Goal: Browse casually

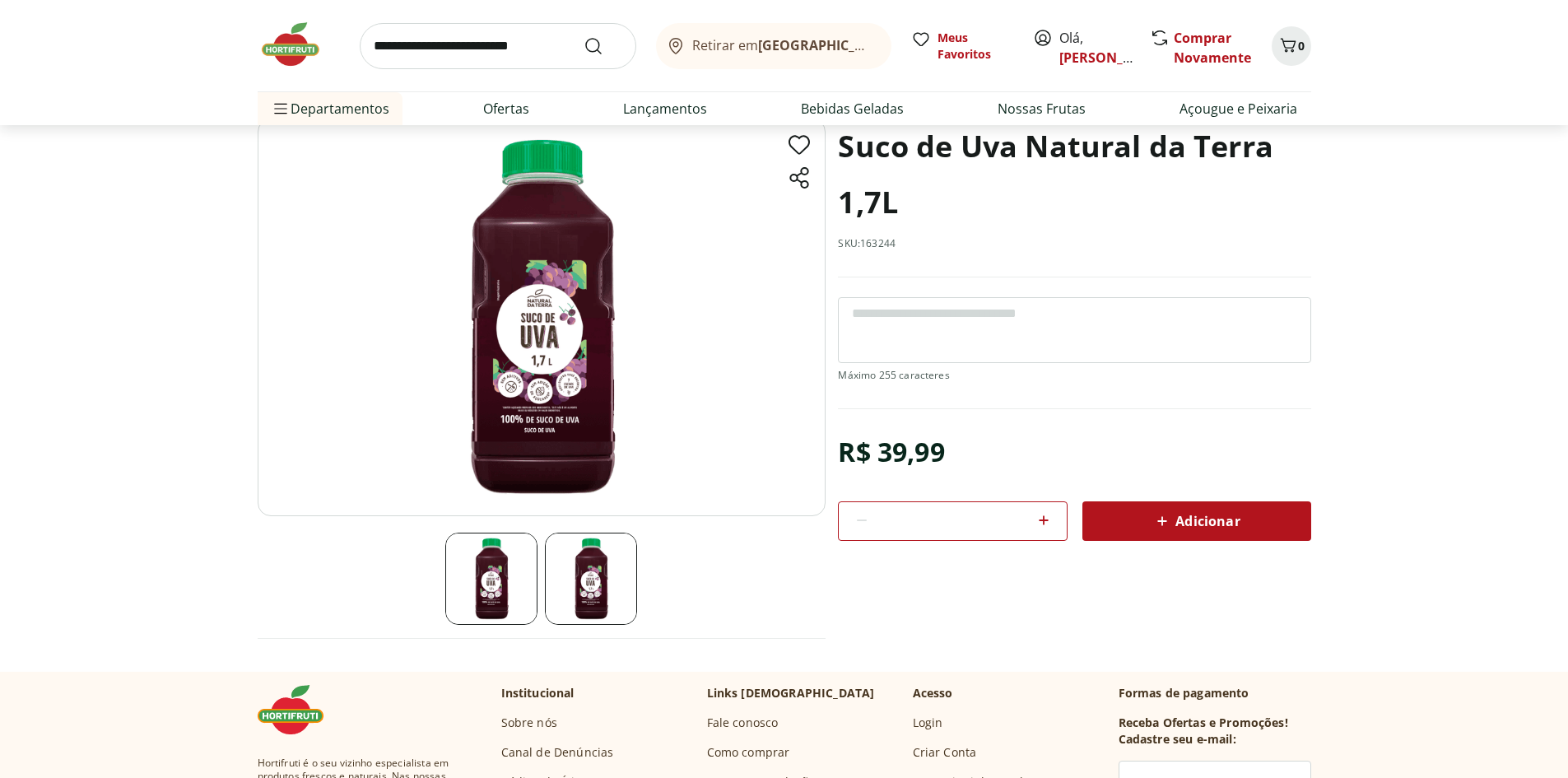
scroll to position [247, 0]
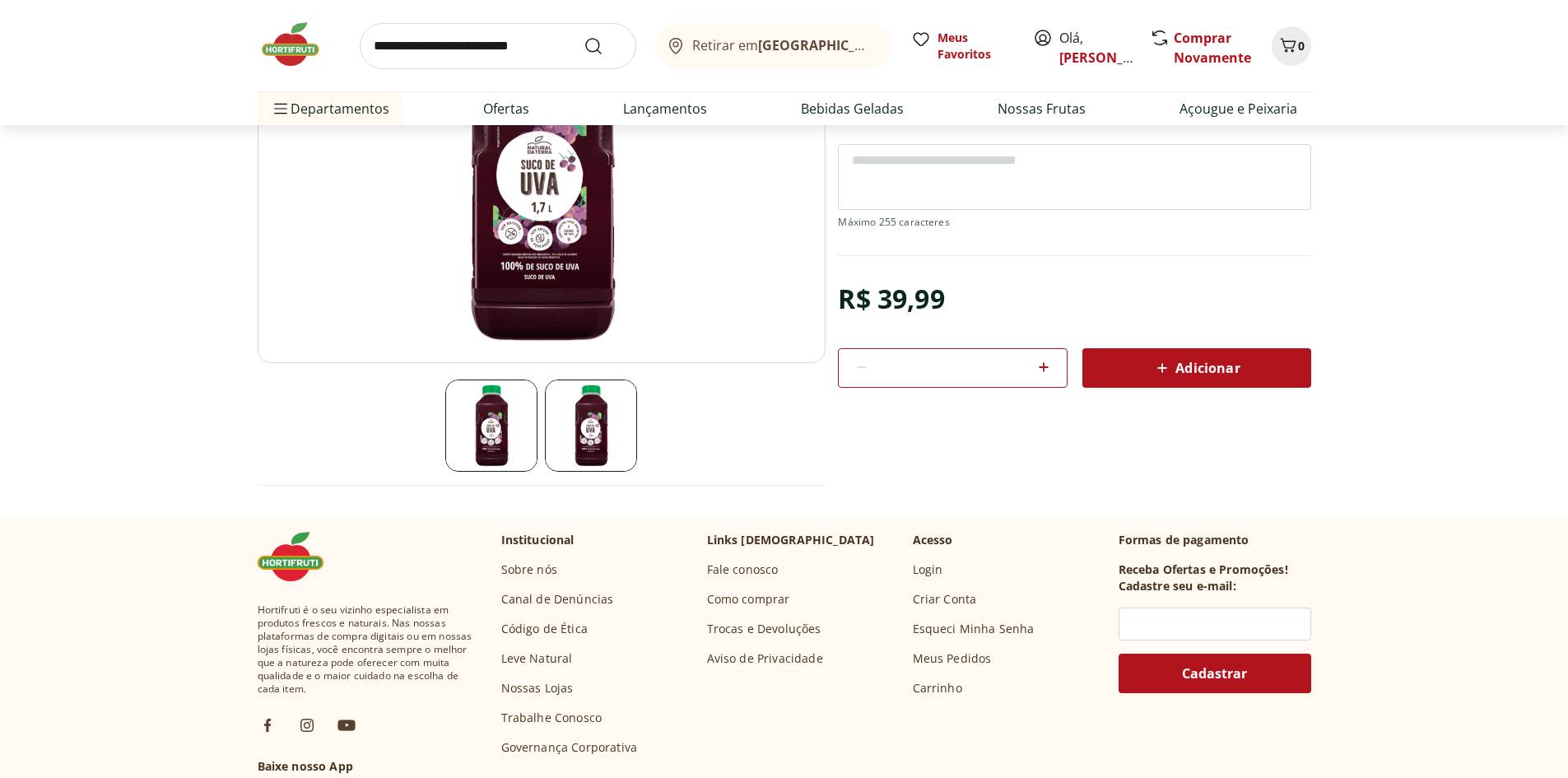
click at [600, 422] on img at bounding box center [591, 426] width 92 height 92
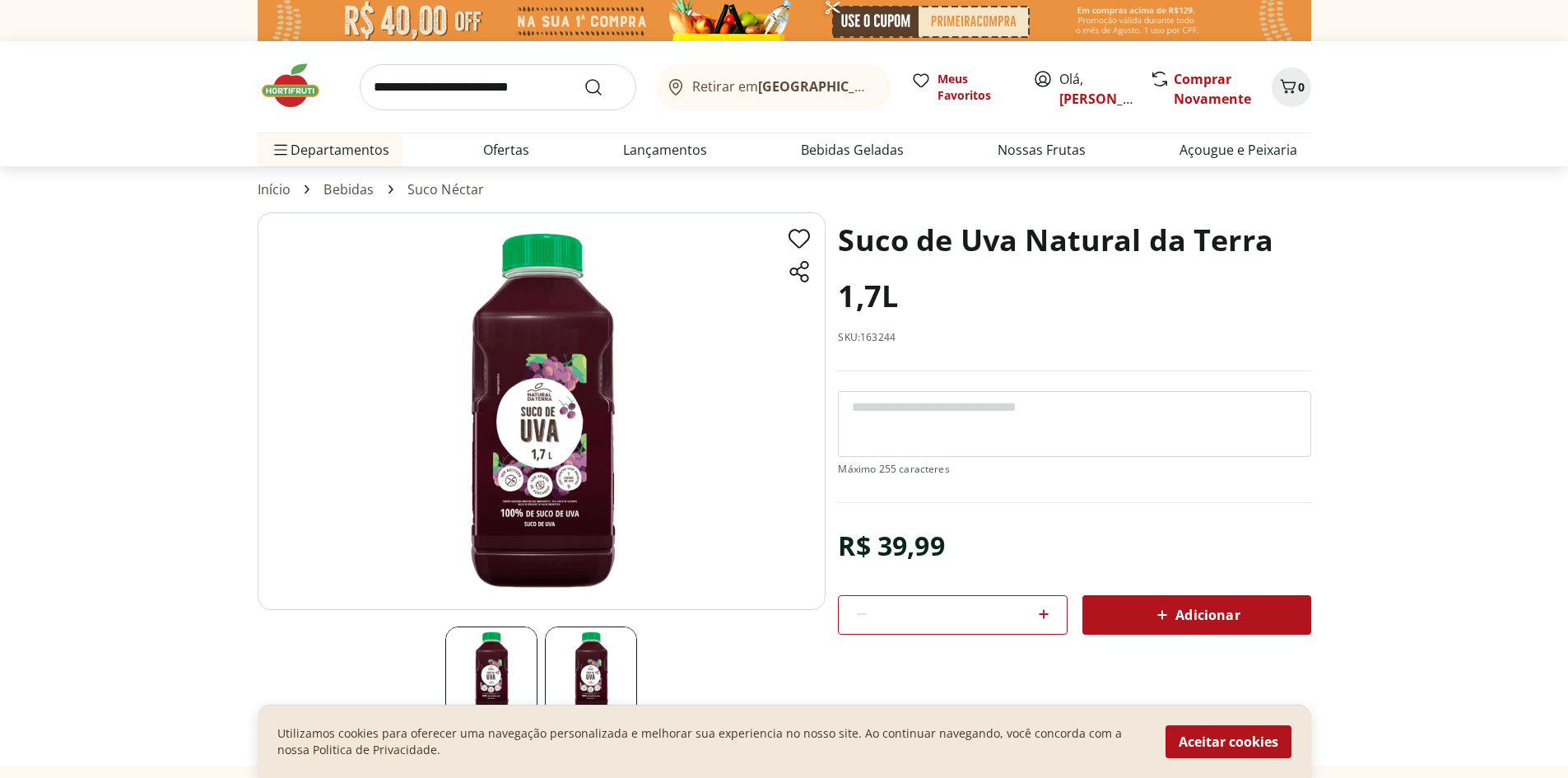
click at [420, 192] on link "Suco Néctar" at bounding box center [446, 189] width 77 height 15
select select "**********"
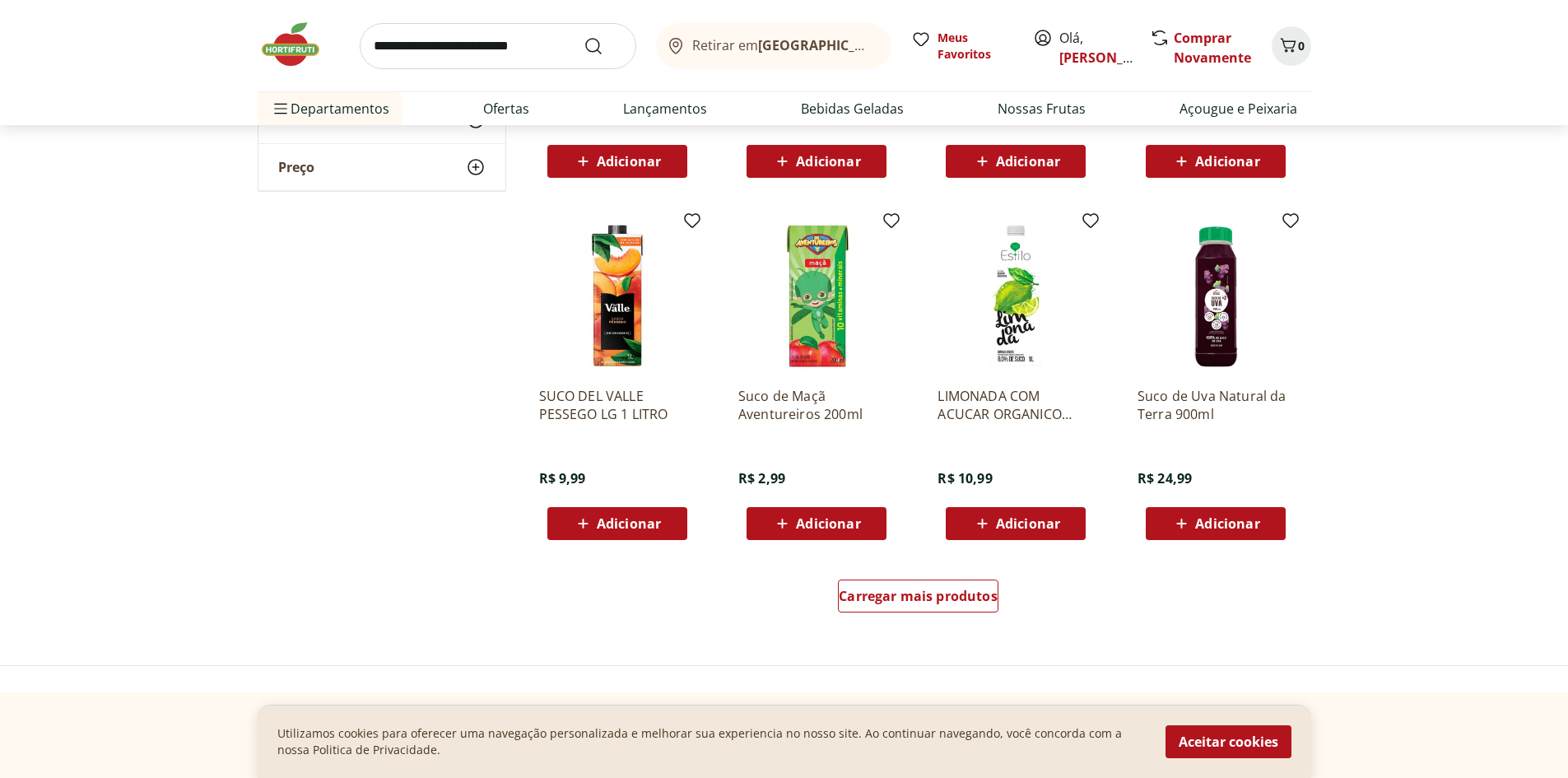
scroll to position [823, 0]
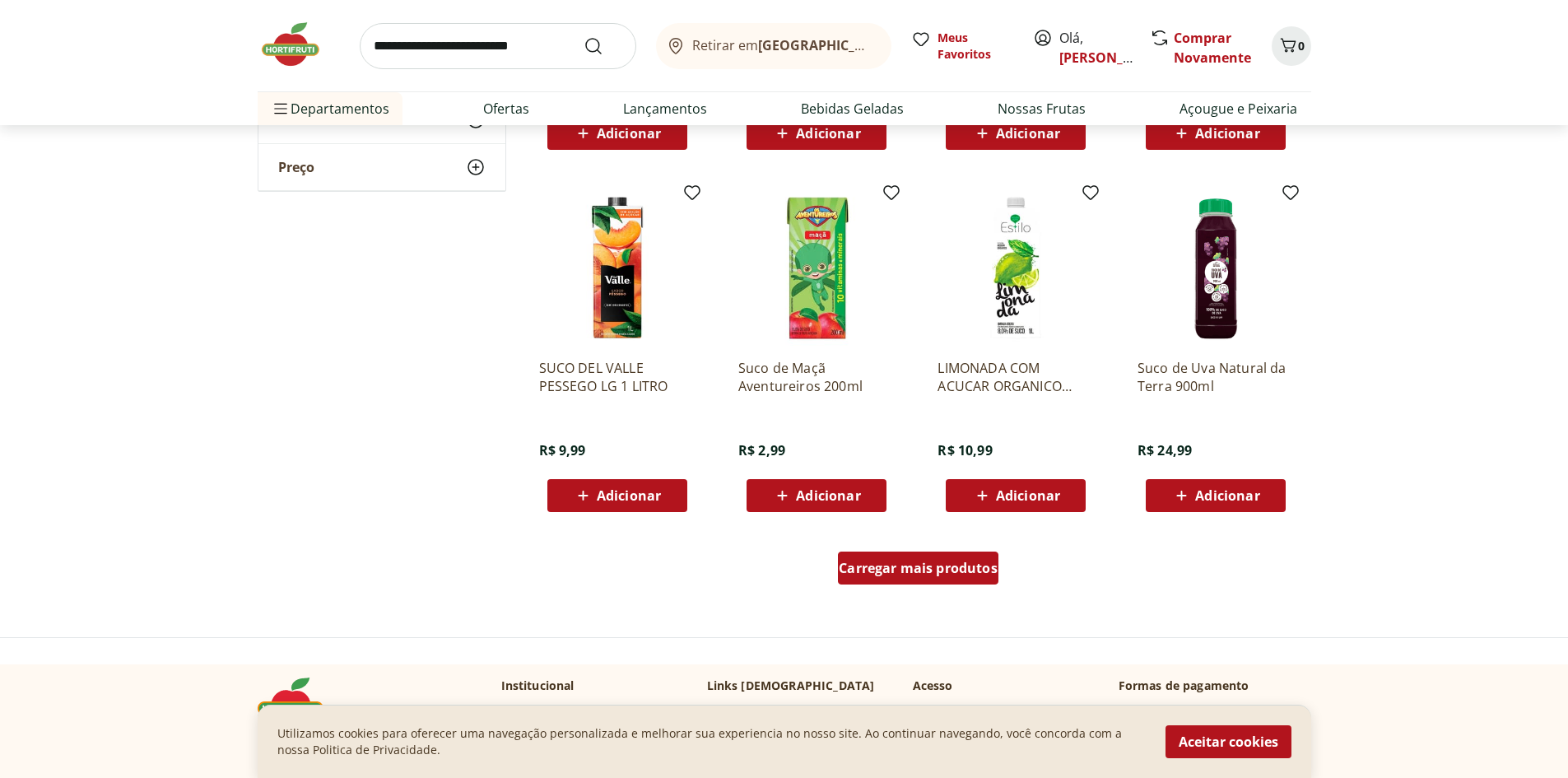
click at [881, 570] on span "Carregar mais produtos" at bounding box center [917, 568] width 158 height 13
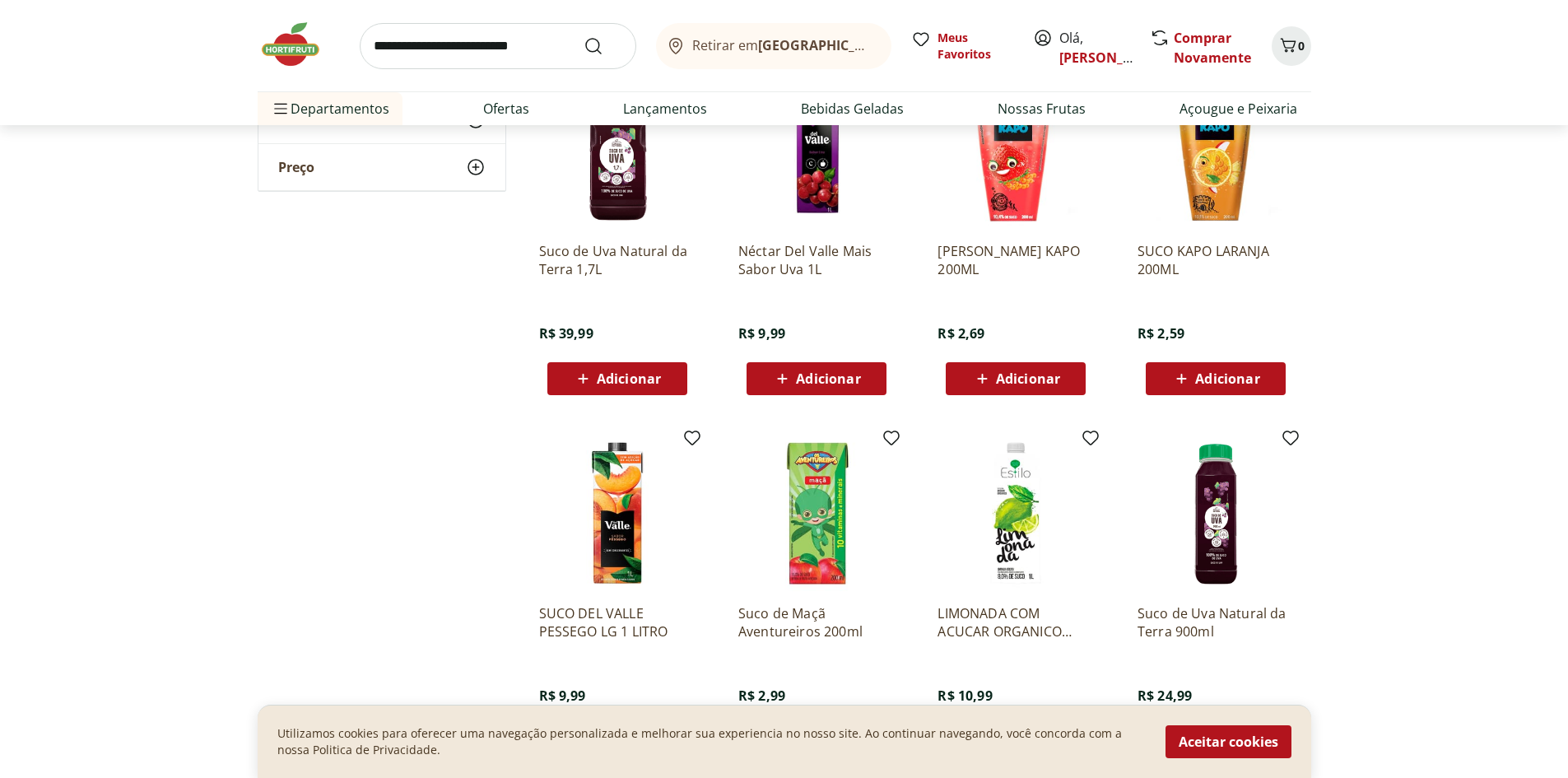
scroll to position [576, 0]
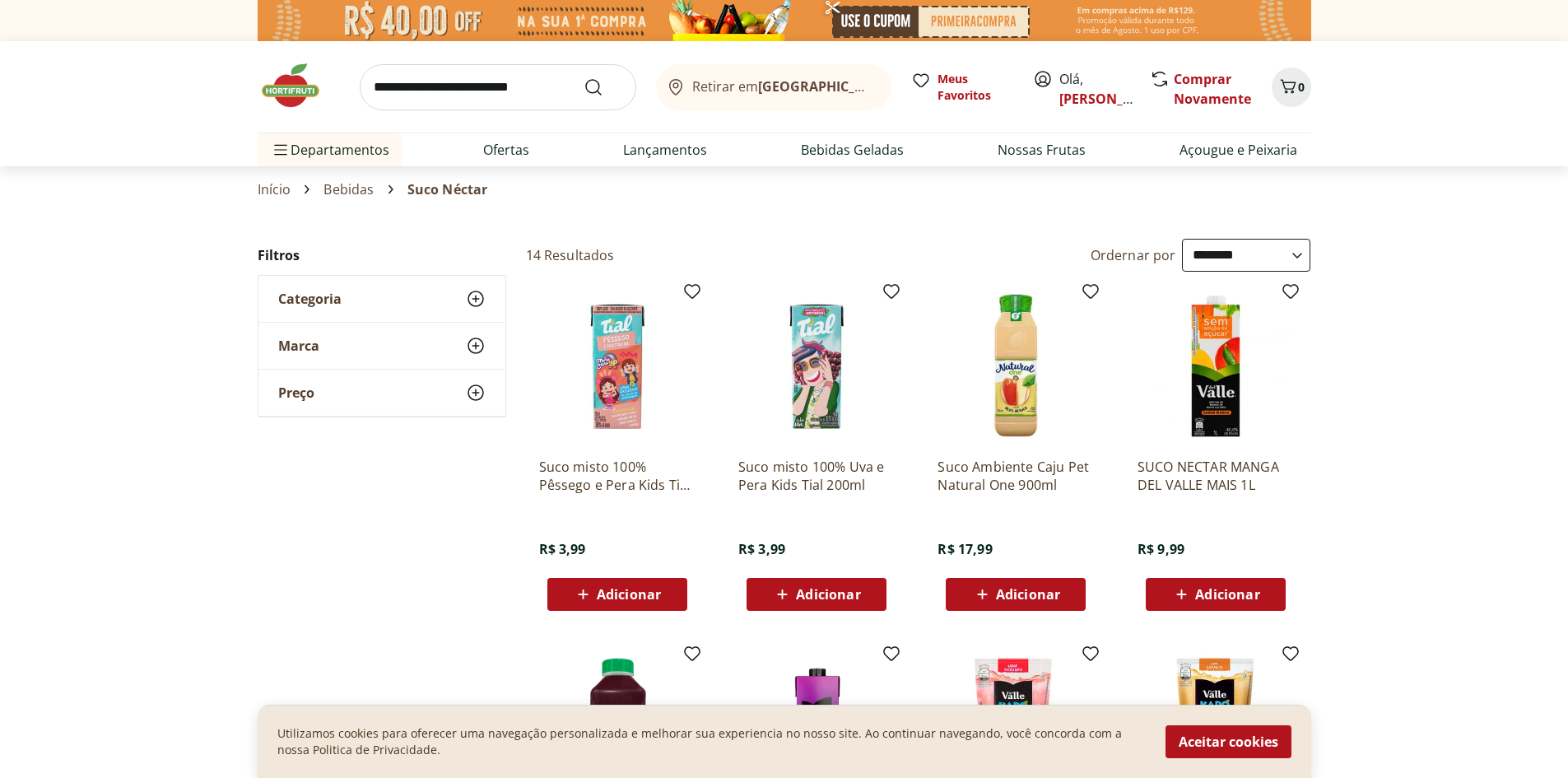
click at [293, 80] on img at bounding box center [299, 86] width 82 height 49
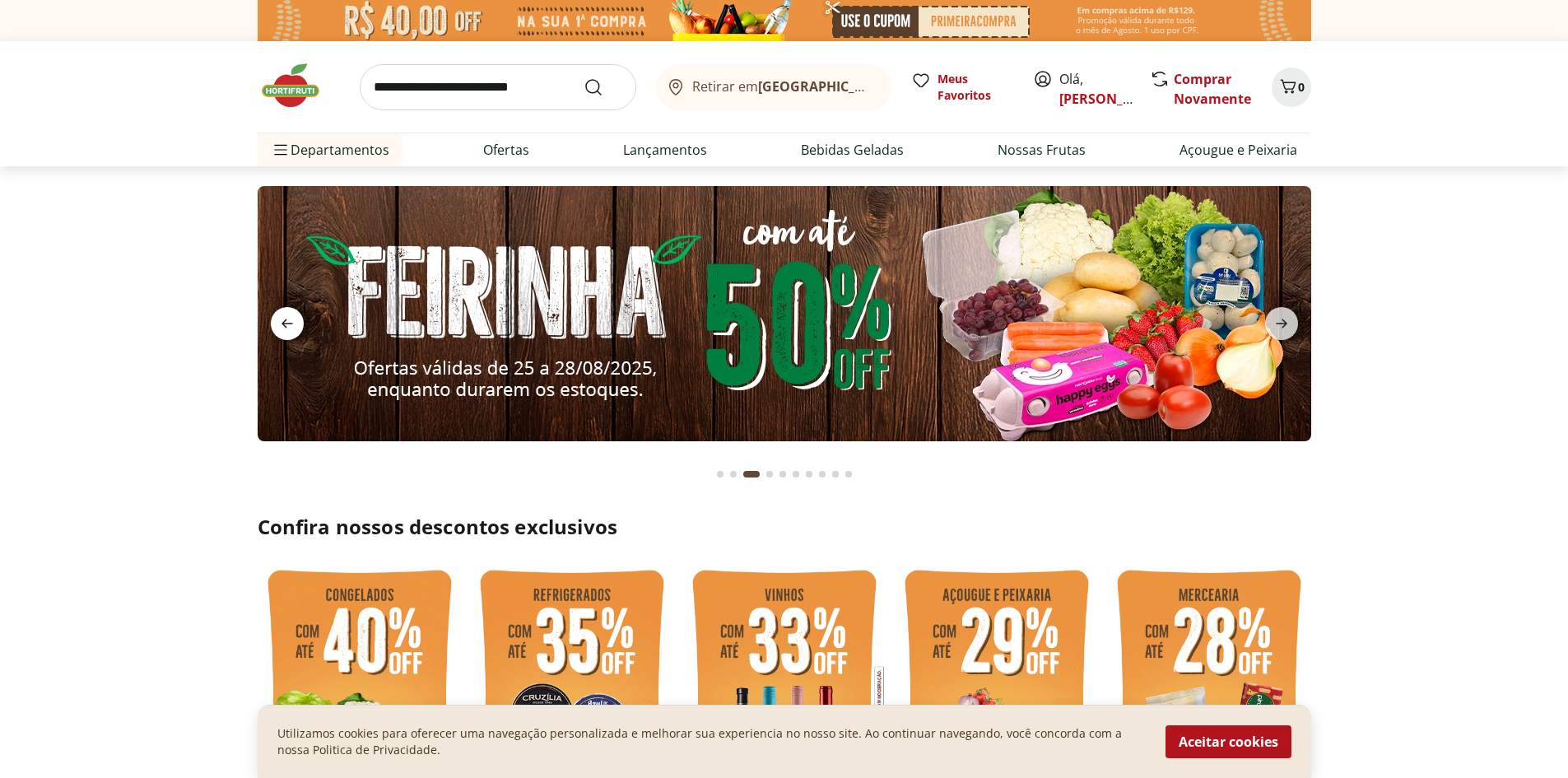
click at [283, 319] on icon "previous" at bounding box center [288, 324] width 20 height 20
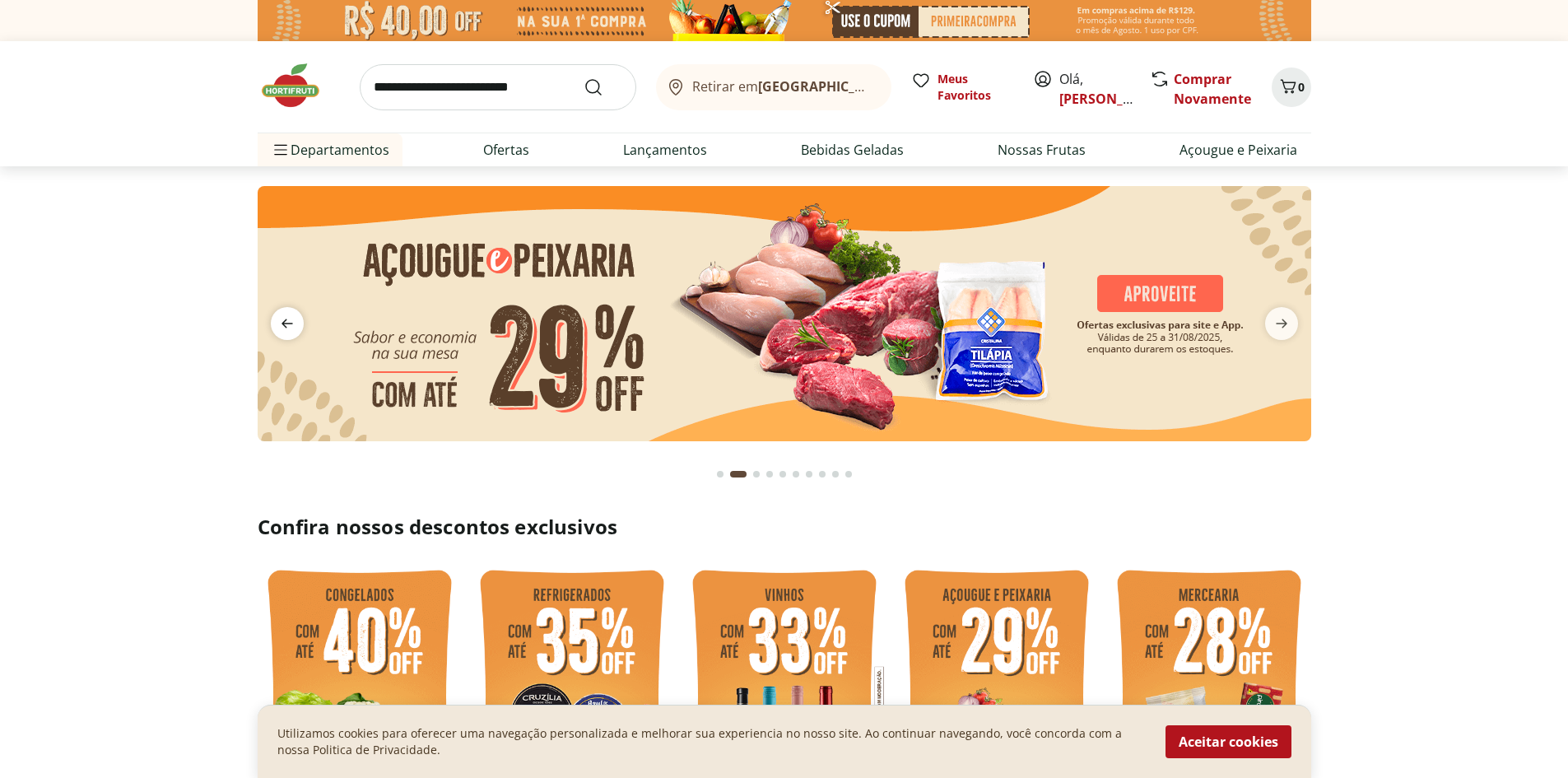
click at [283, 319] on icon "previous" at bounding box center [288, 324] width 20 height 20
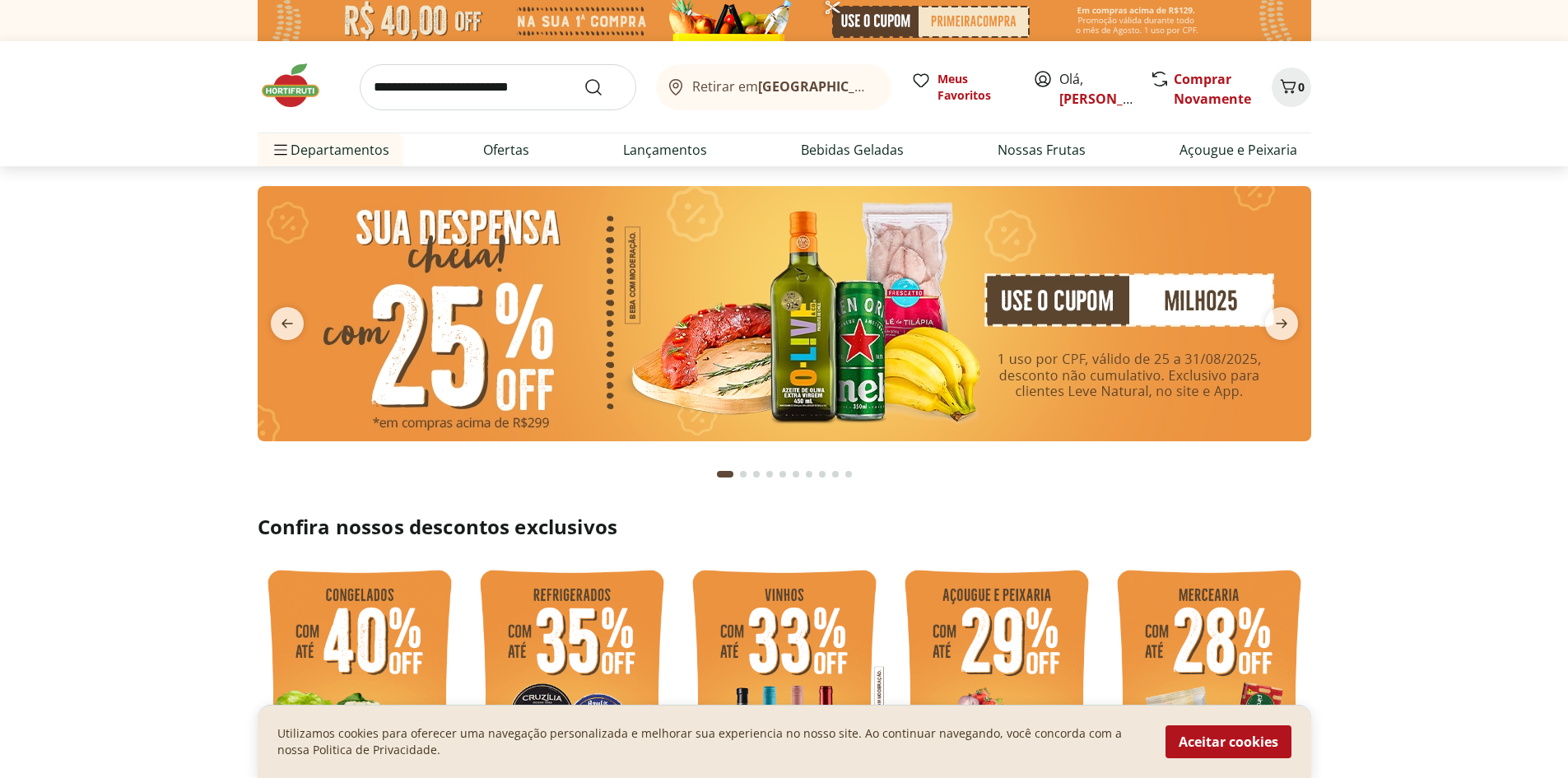
click at [930, 304] on img at bounding box center [784, 314] width 1054 height 255
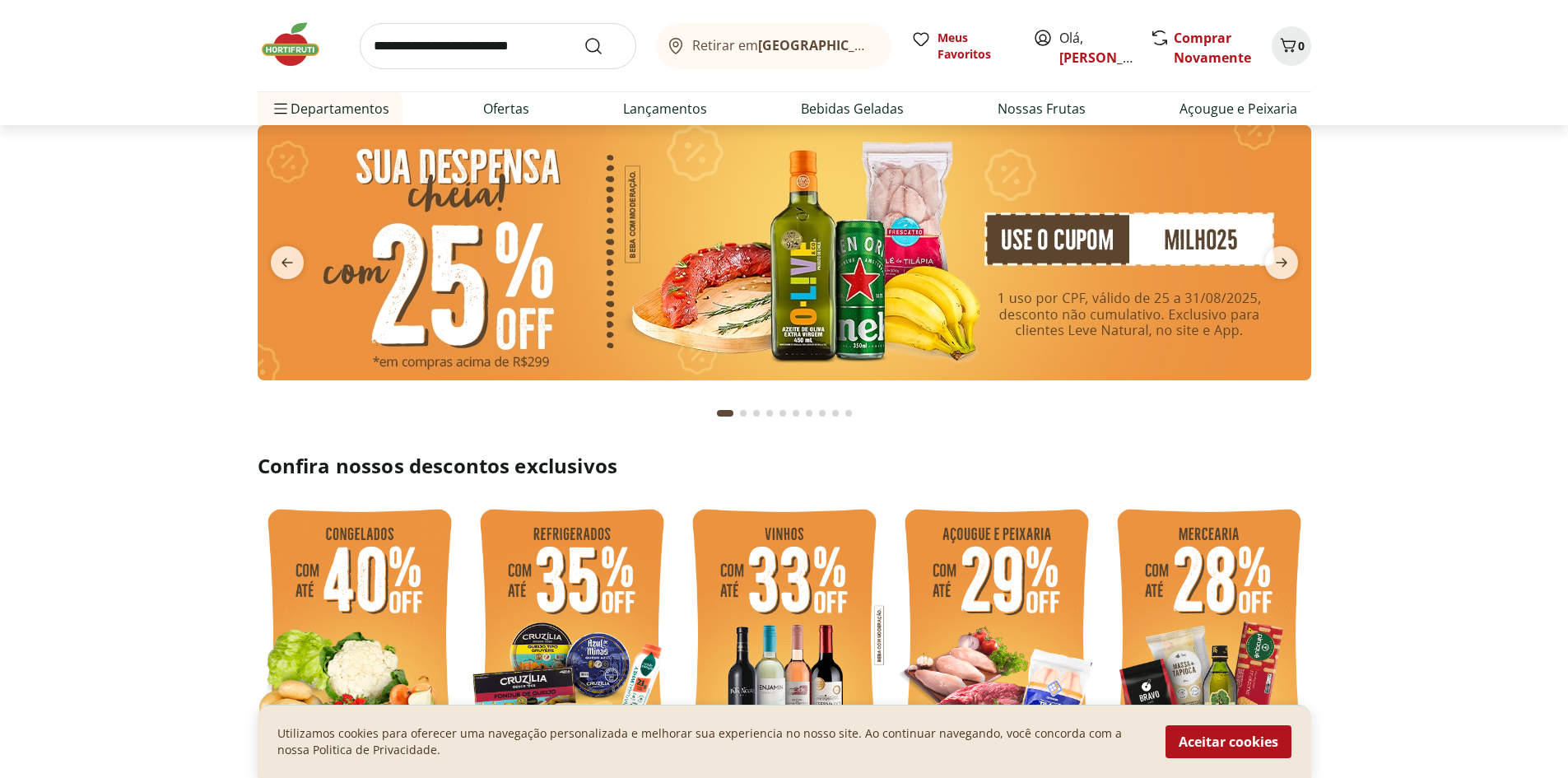
scroll to position [23, 0]
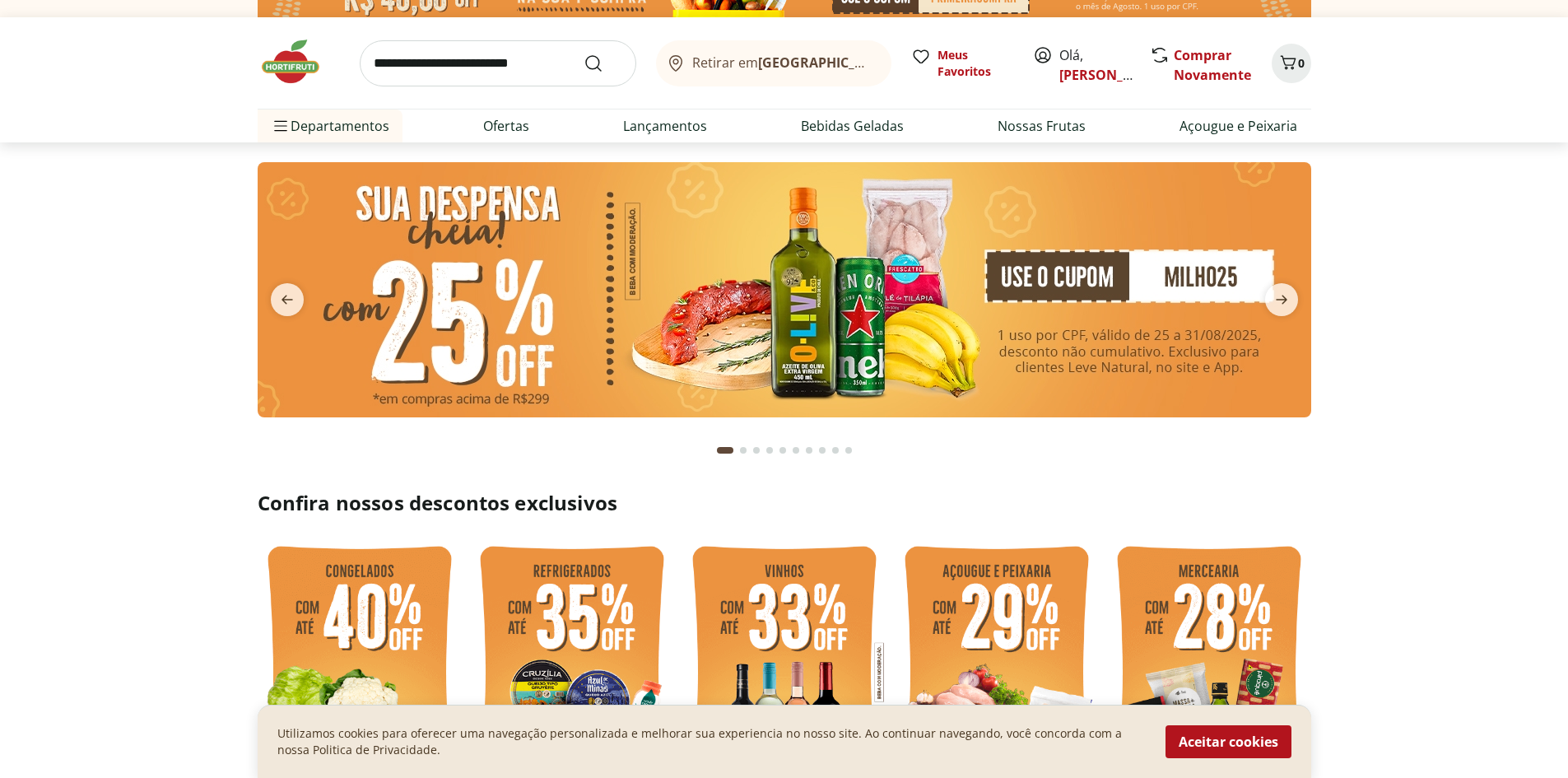
click at [879, 272] on img at bounding box center [784, 289] width 1054 height 255
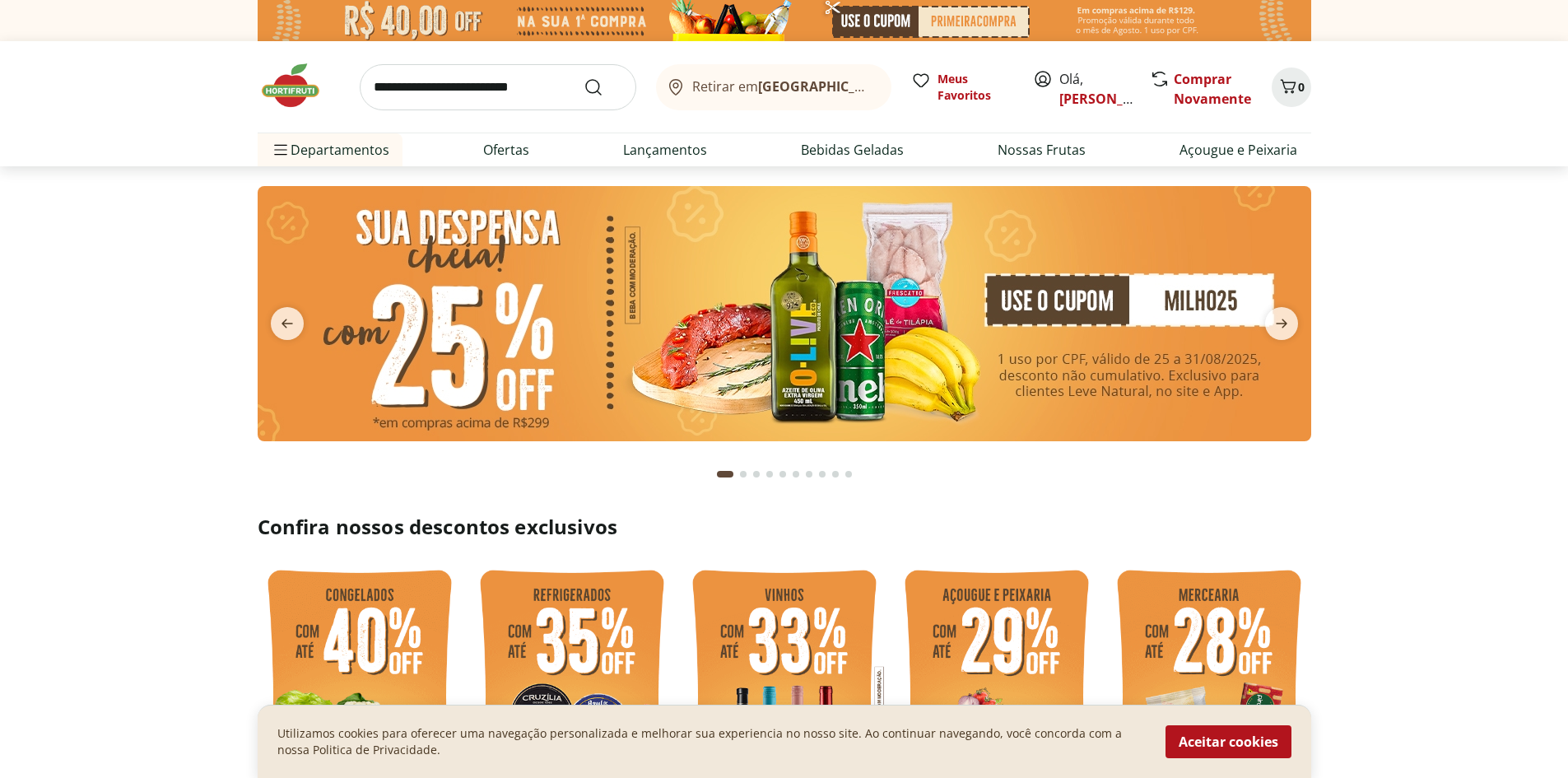
click at [853, 350] on img at bounding box center [784, 314] width 1054 height 255
click at [1290, 324] on icon "next" at bounding box center [1282, 324] width 20 height 20
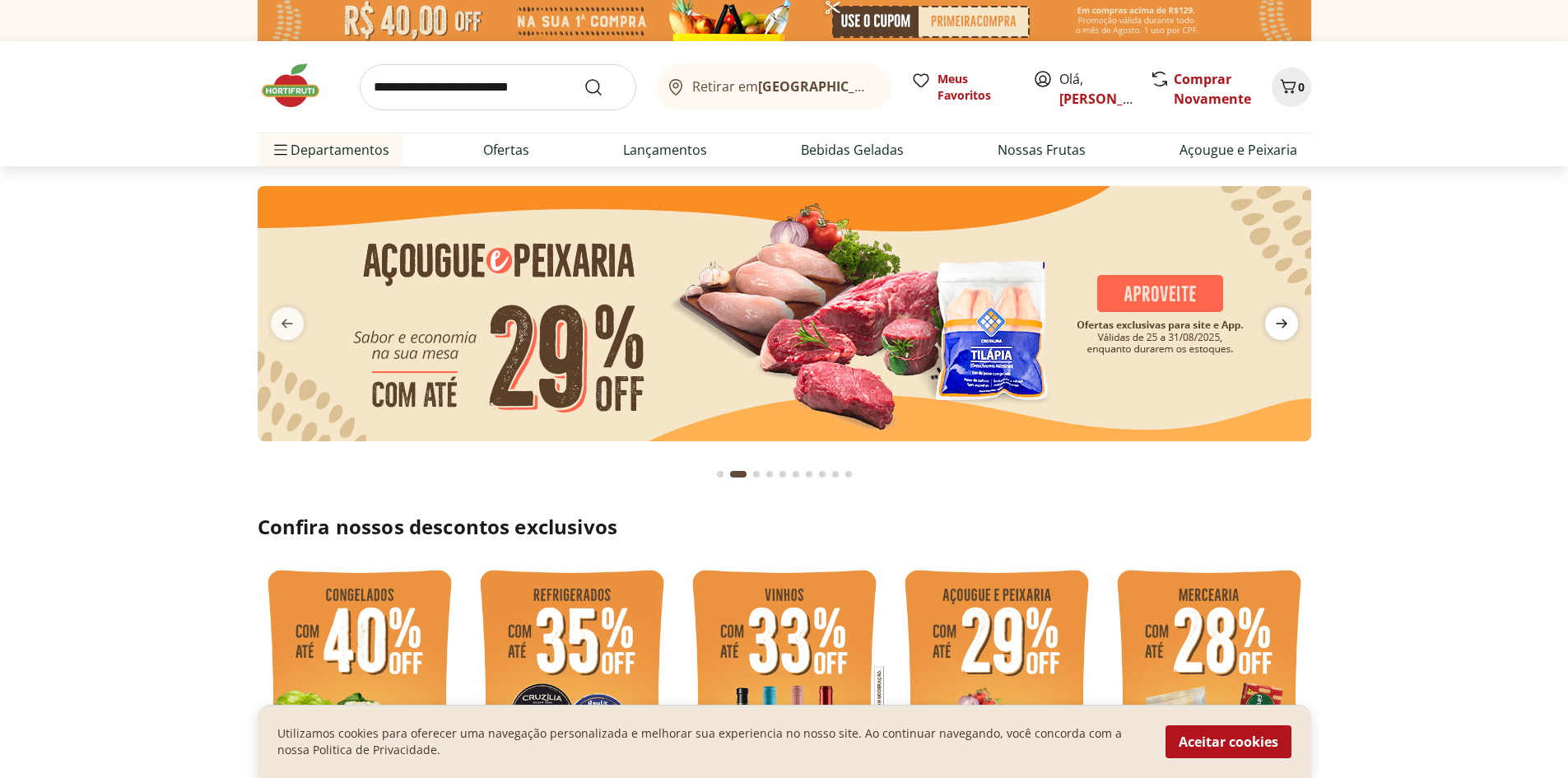
click at [1290, 324] on icon "next" at bounding box center [1282, 324] width 20 height 20
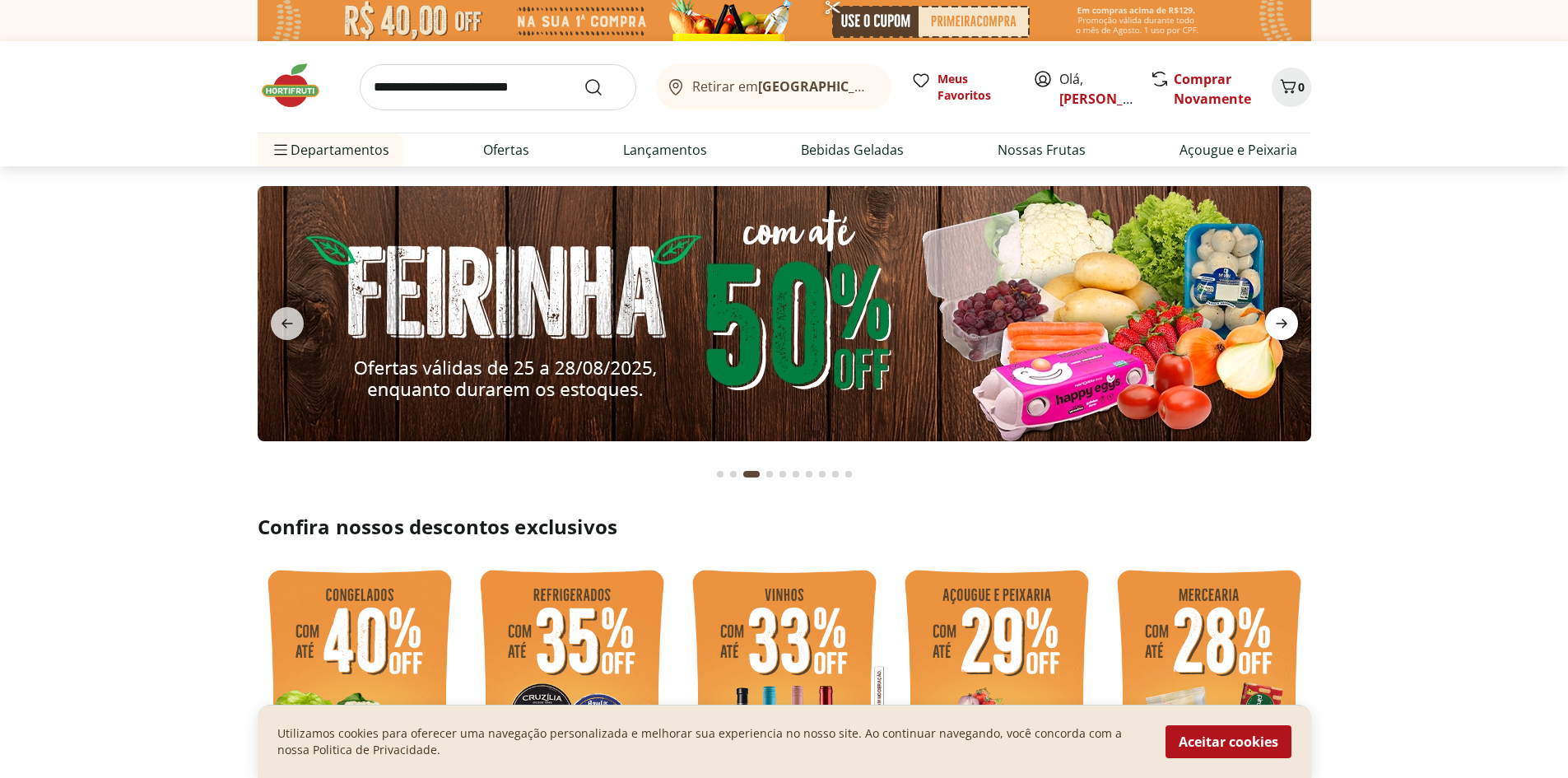
click at [1290, 324] on icon "next" at bounding box center [1282, 324] width 20 height 20
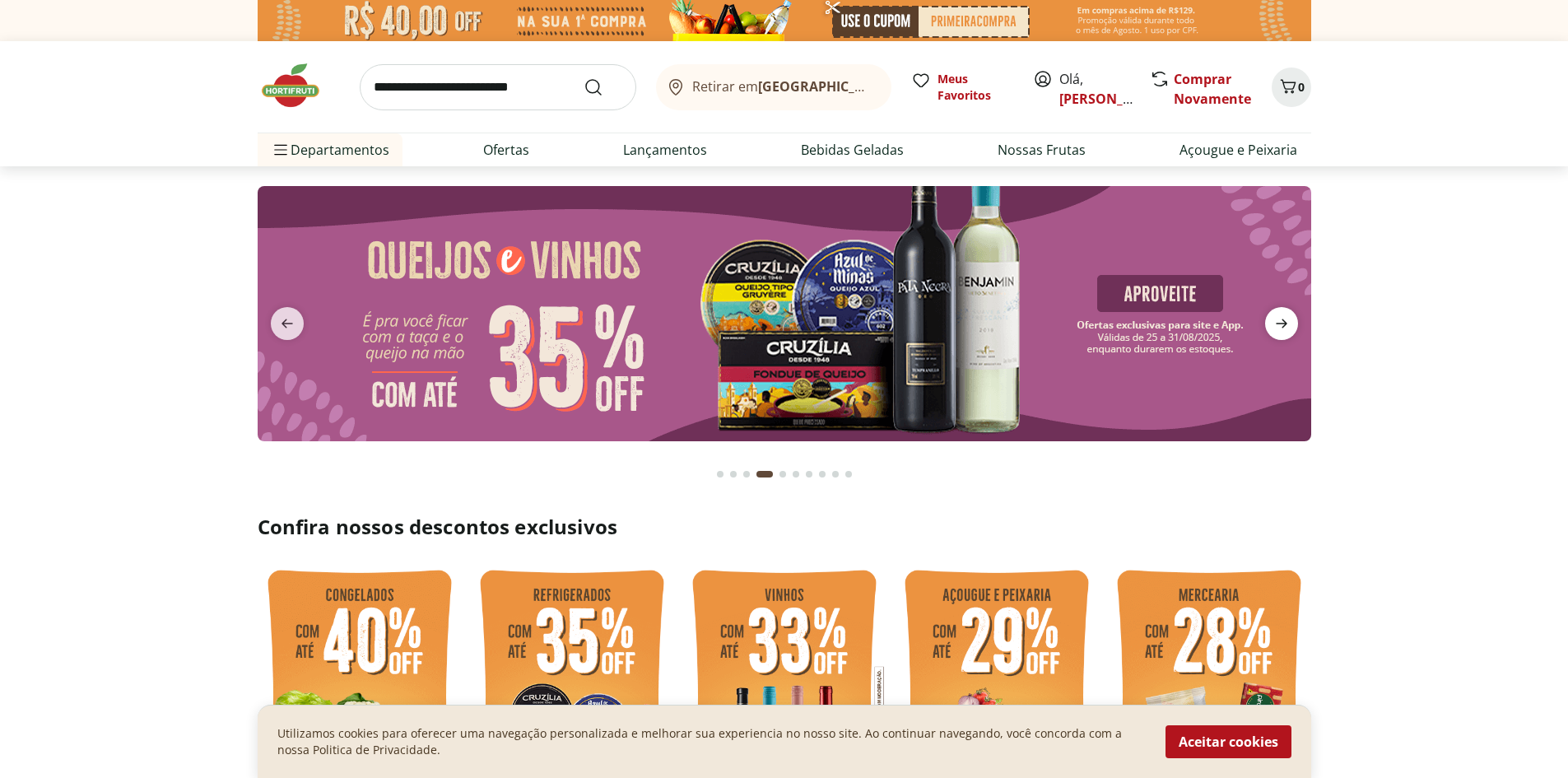
click at [1290, 324] on icon "next" at bounding box center [1282, 324] width 20 height 20
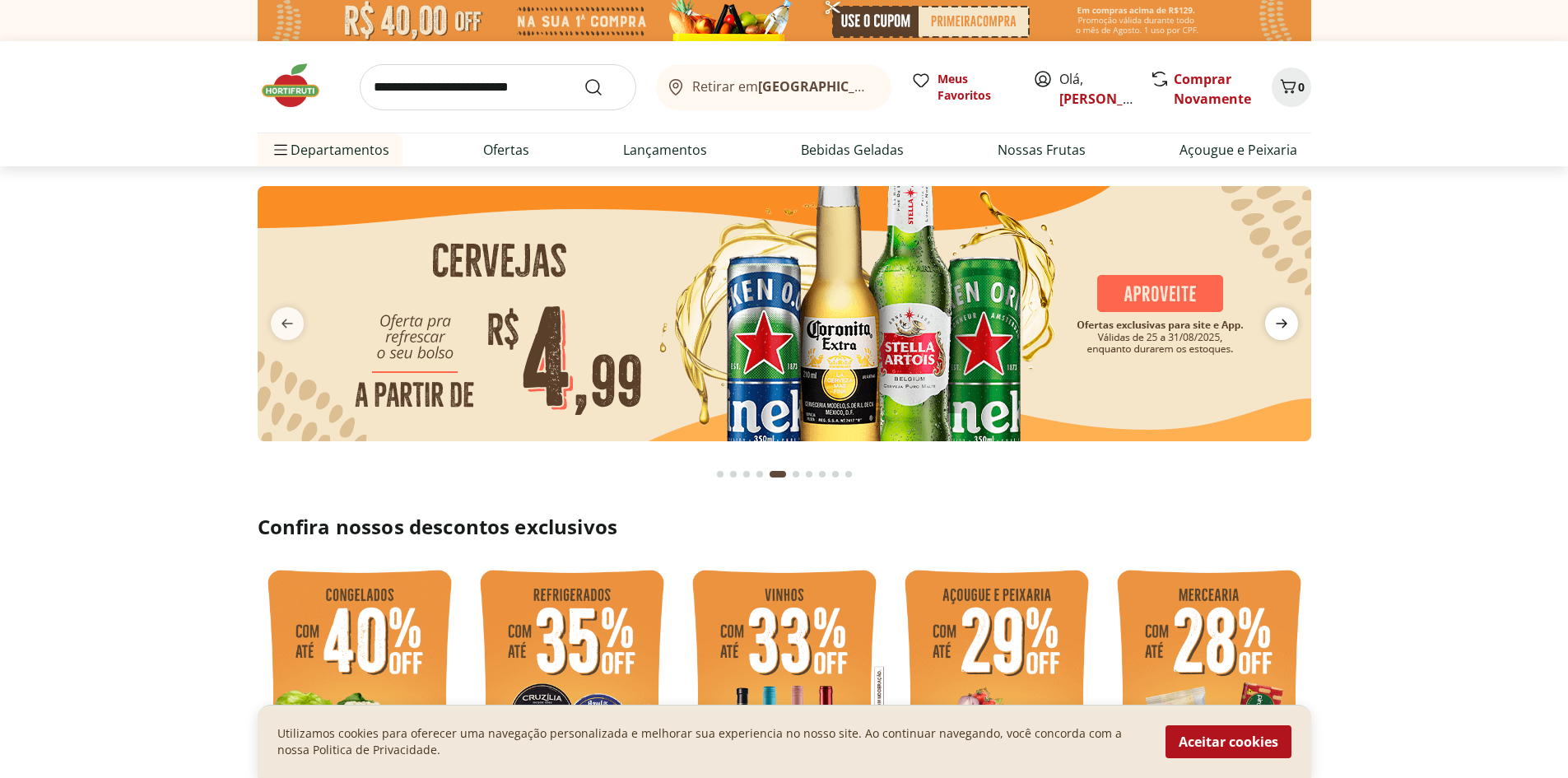
click at [1290, 324] on icon "next" at bounding box center [1282, 324] width 20 height 20
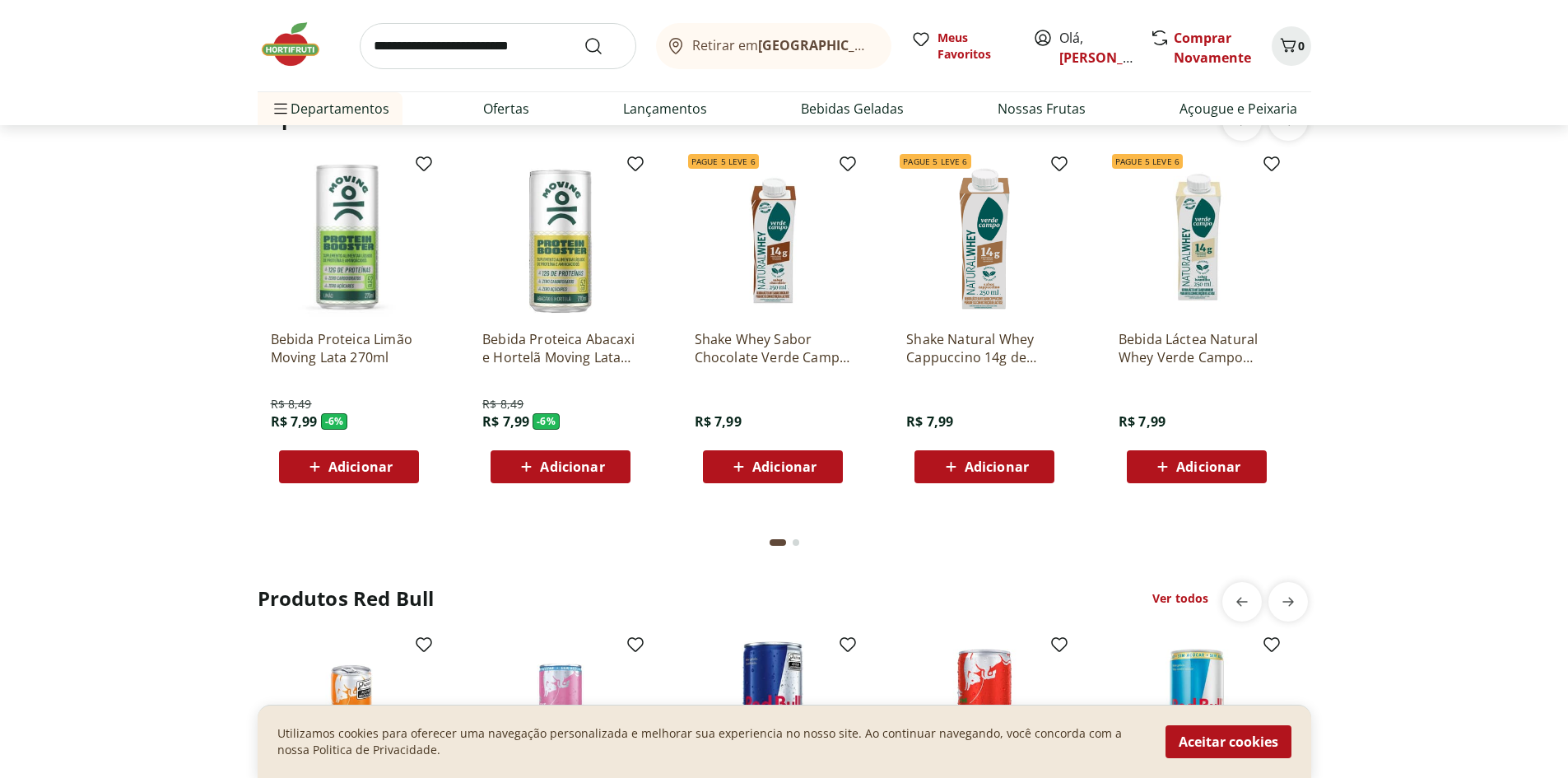
scroll to position [3457, 0]
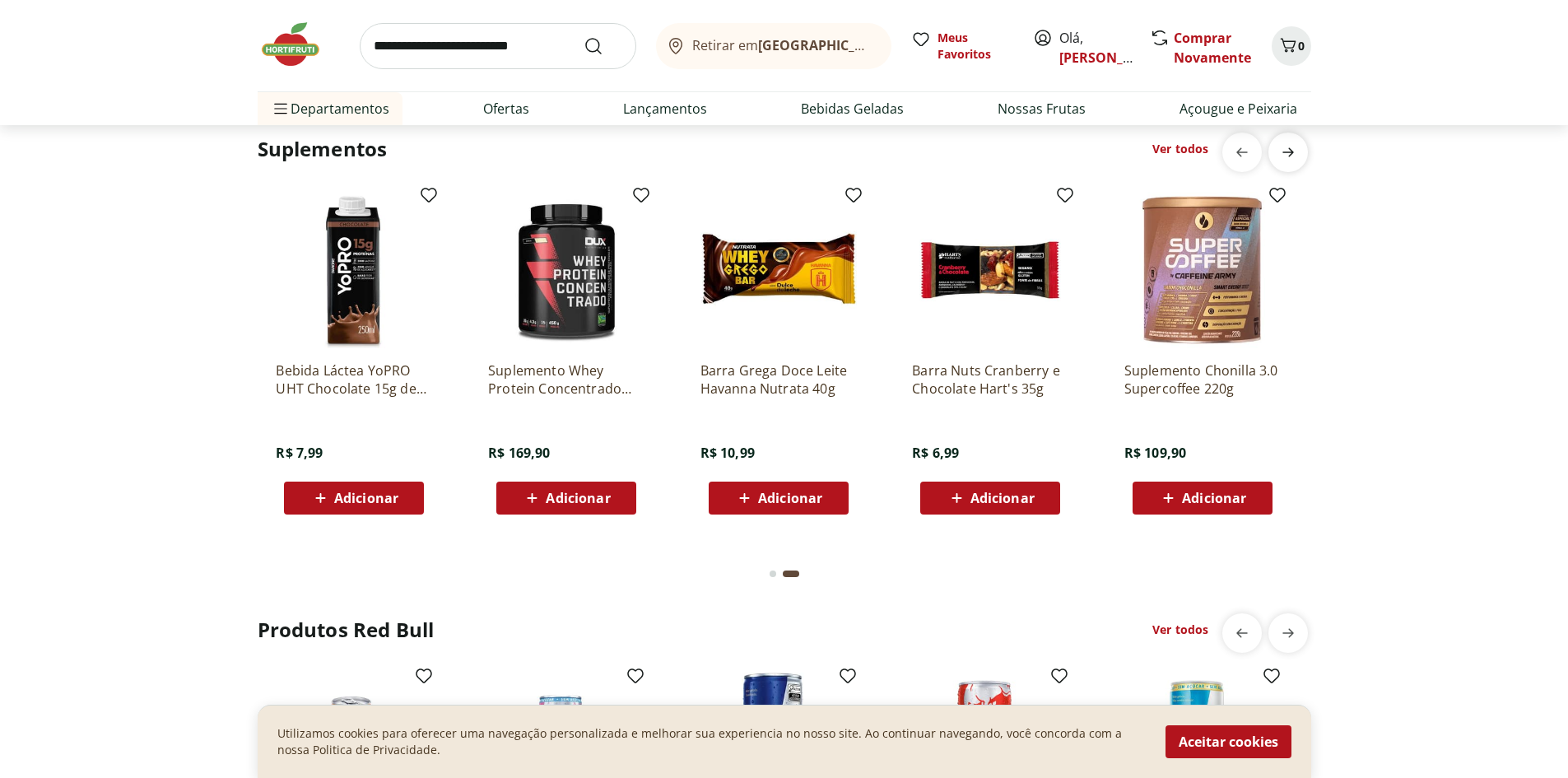
scroll to position [0, 1059]
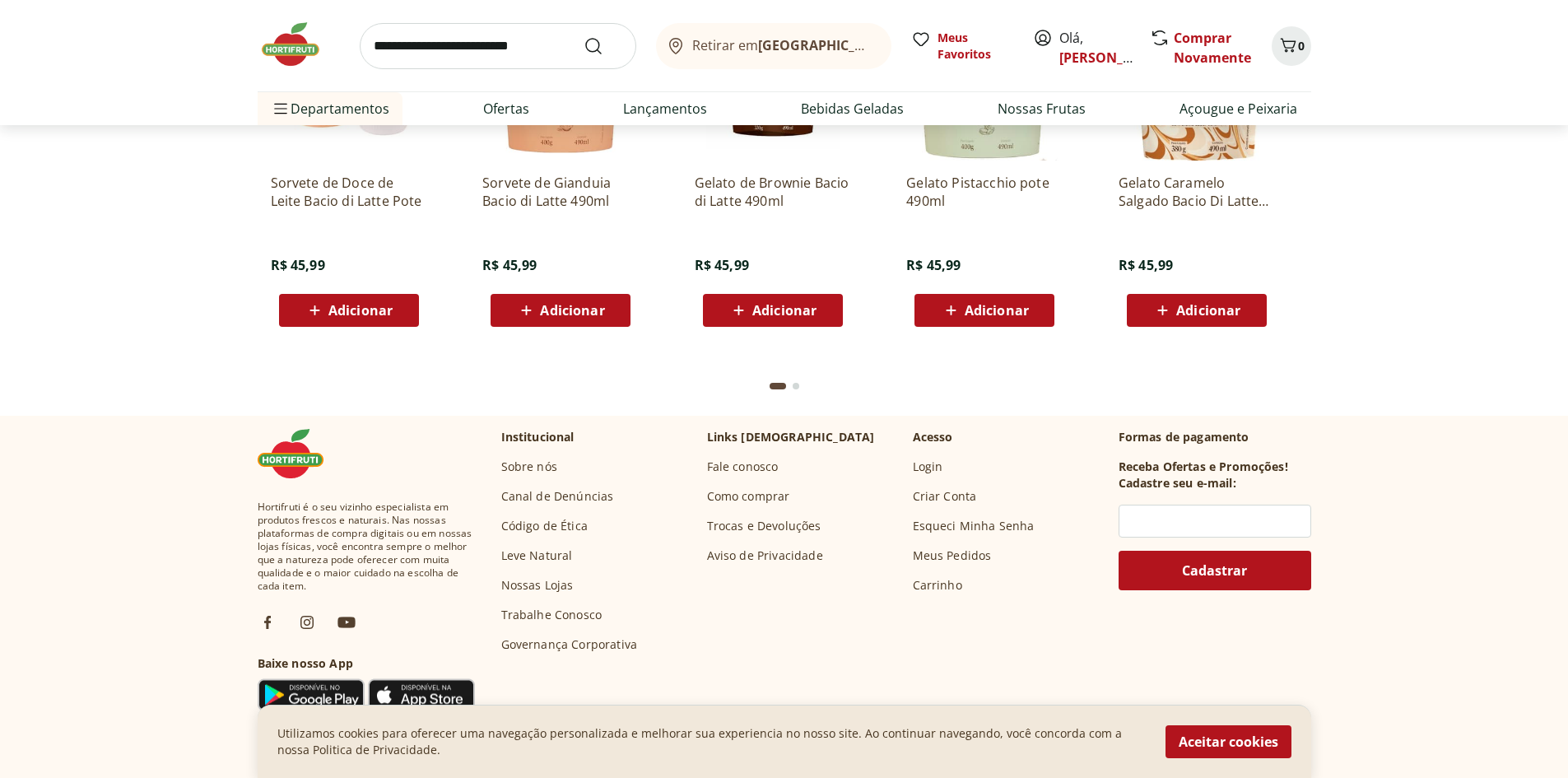
scroll to position [4362, 0]
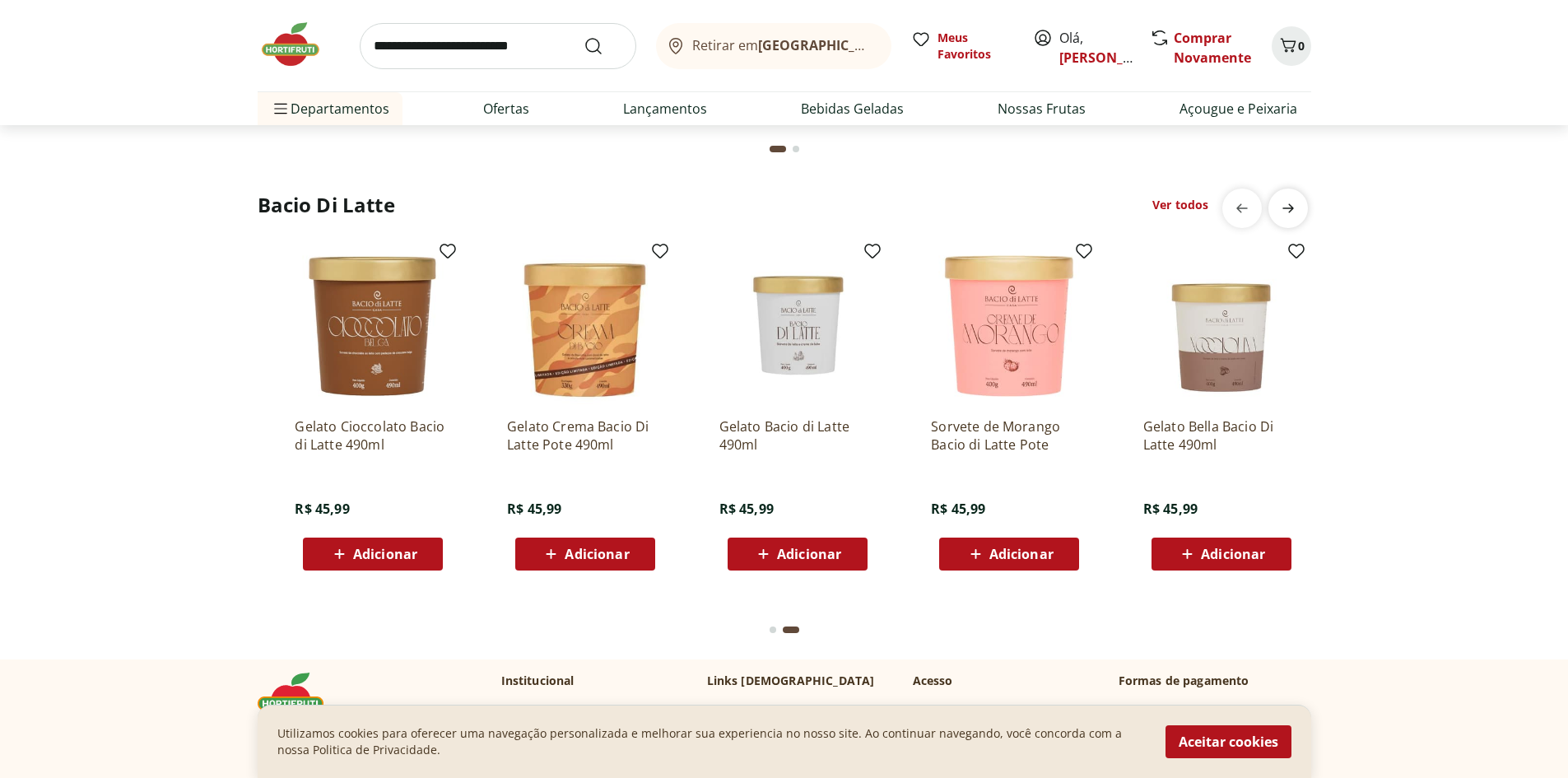
scroll to position [0, 1059]
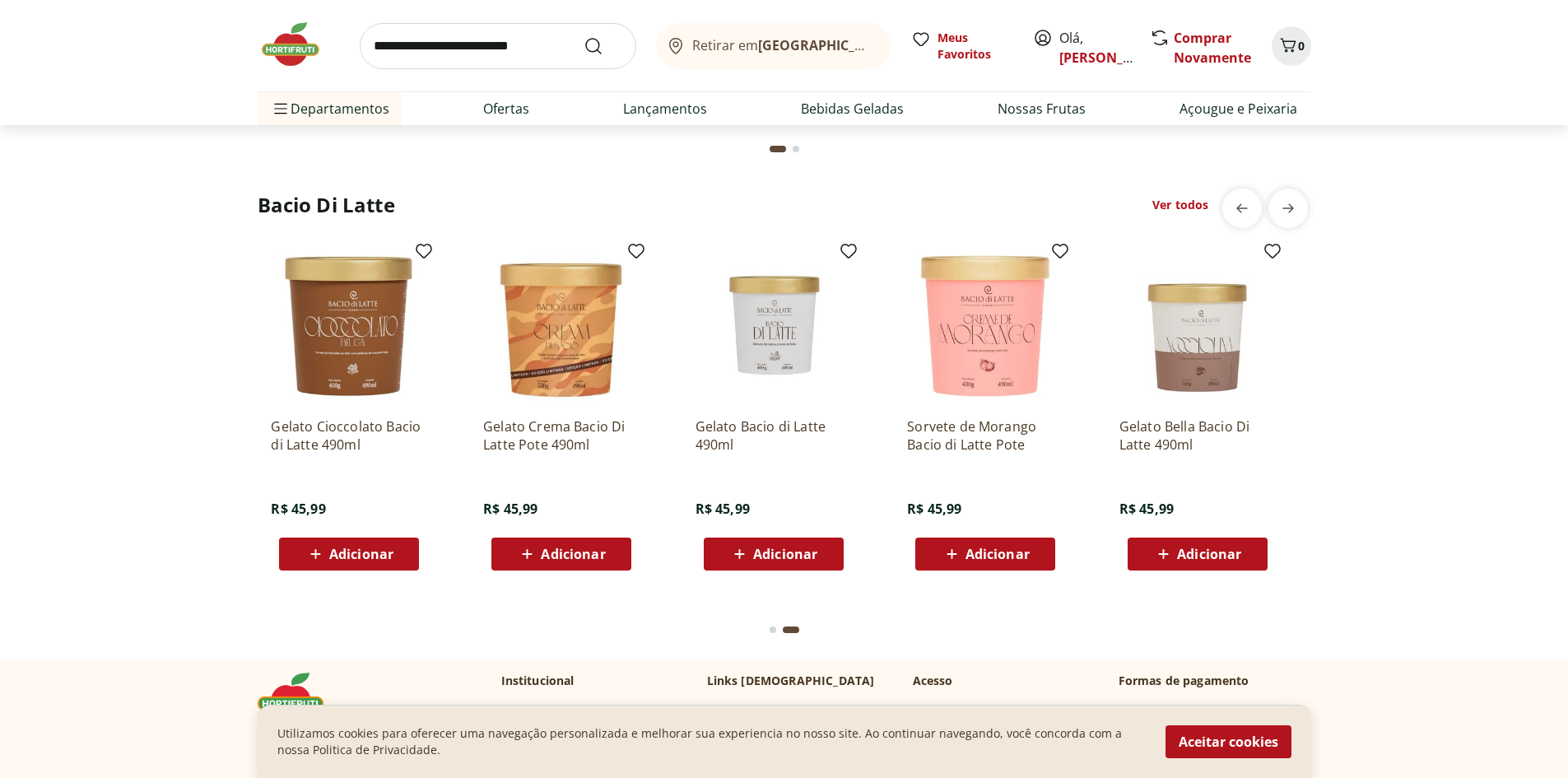
click at [961, 428] on p "Sorvete de Morango Bacio di Latte Pote" at bounding box center [985, 435] width 157 height 36
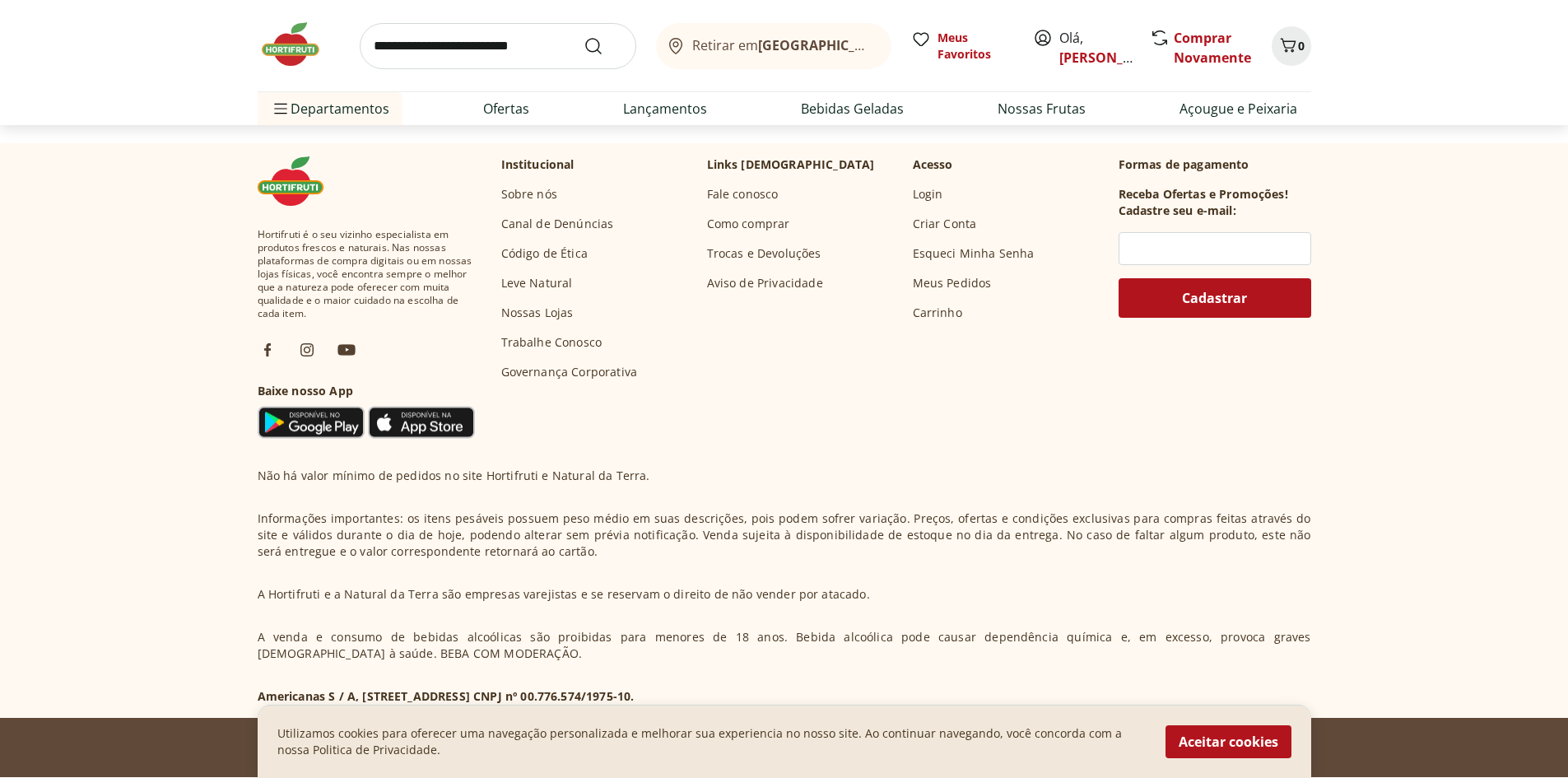
scroll to position [731, 0]
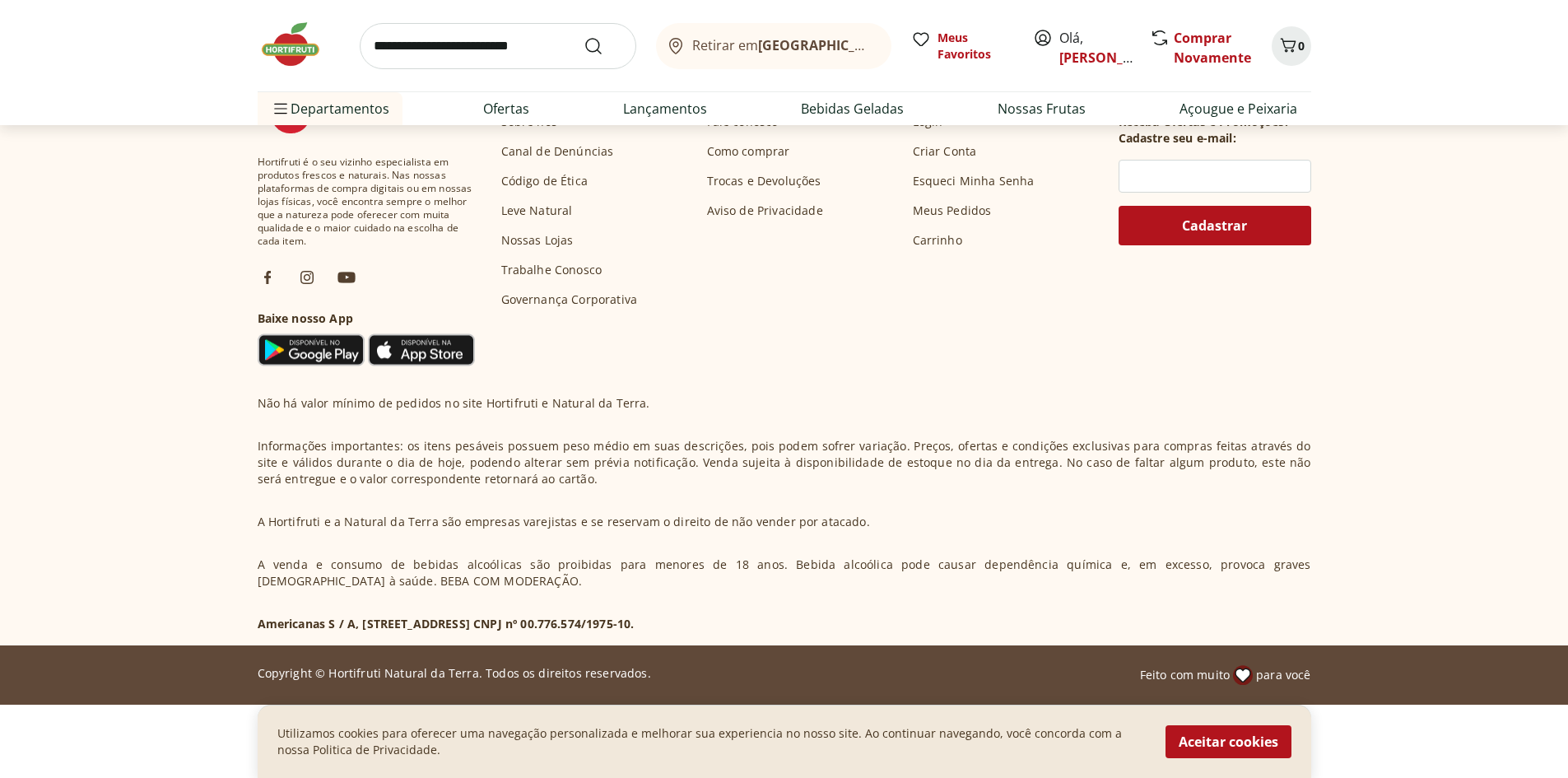
click at [293, 42] on img at bounding box center [299, 44] width 82 height 49
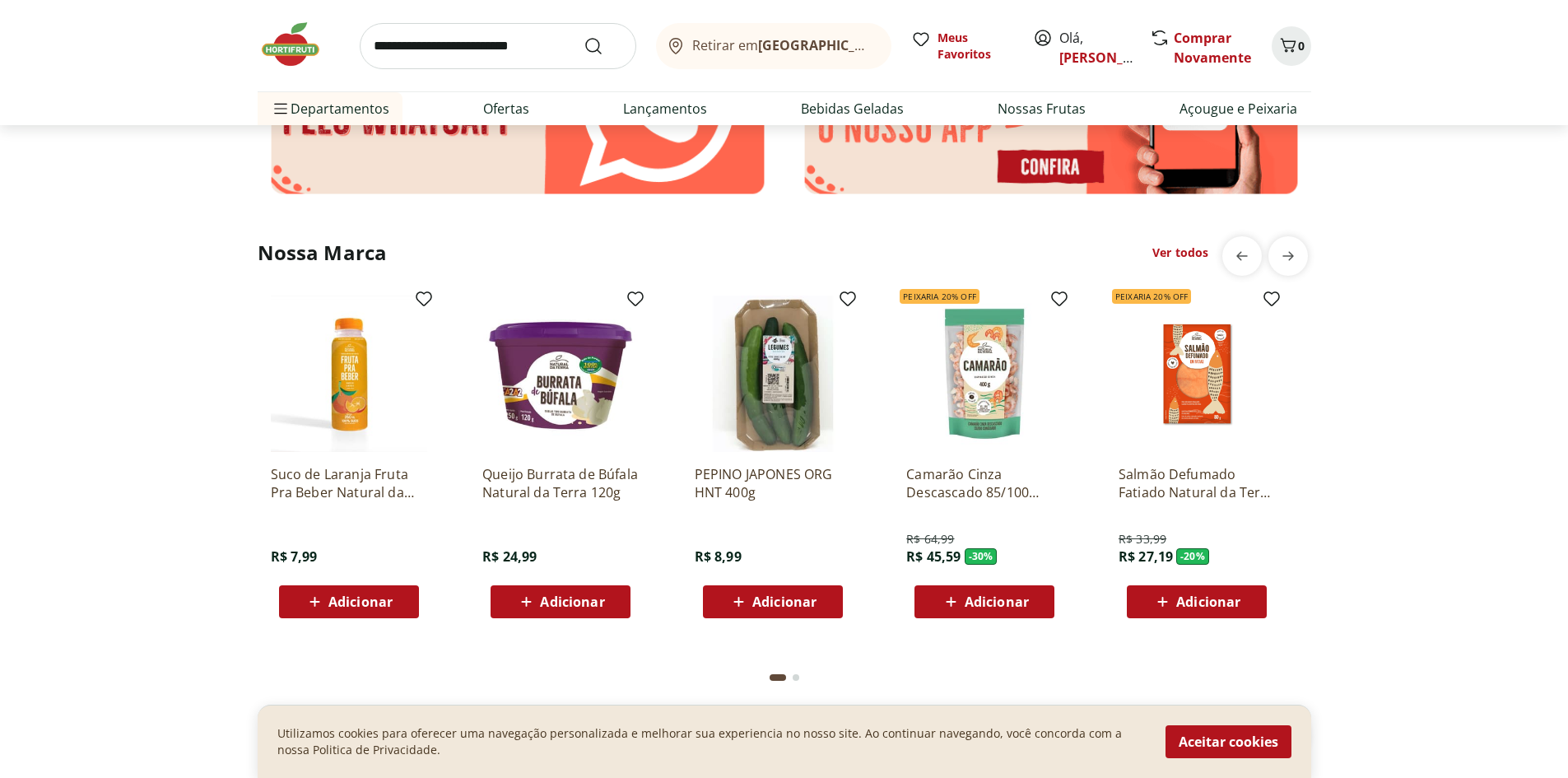
scroll to position [2998, 0]
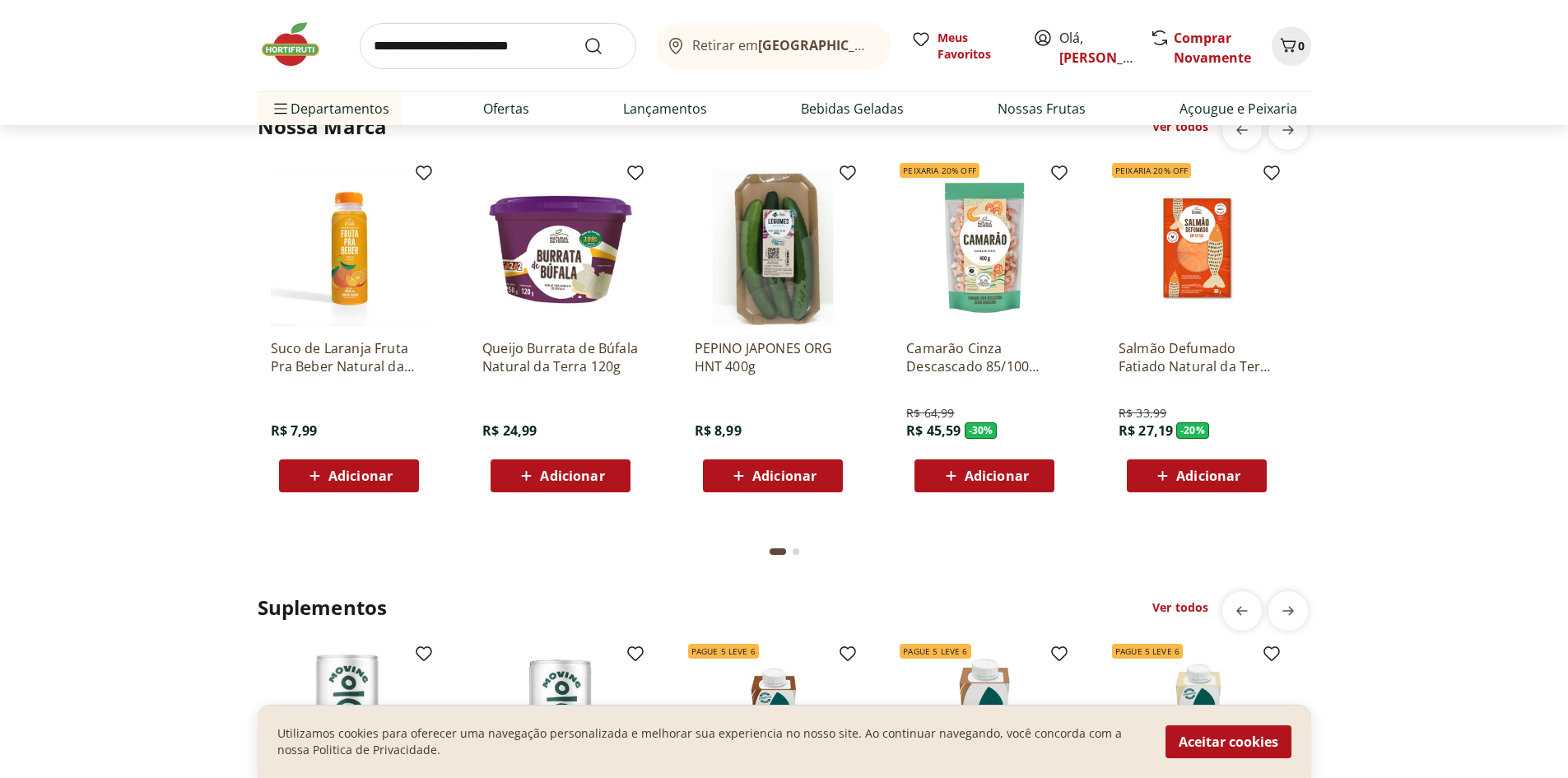
click at [340, 247] on img at bounding box center [349, 247] width 157 height 157
